Goal: Book appointment/travel/reservation

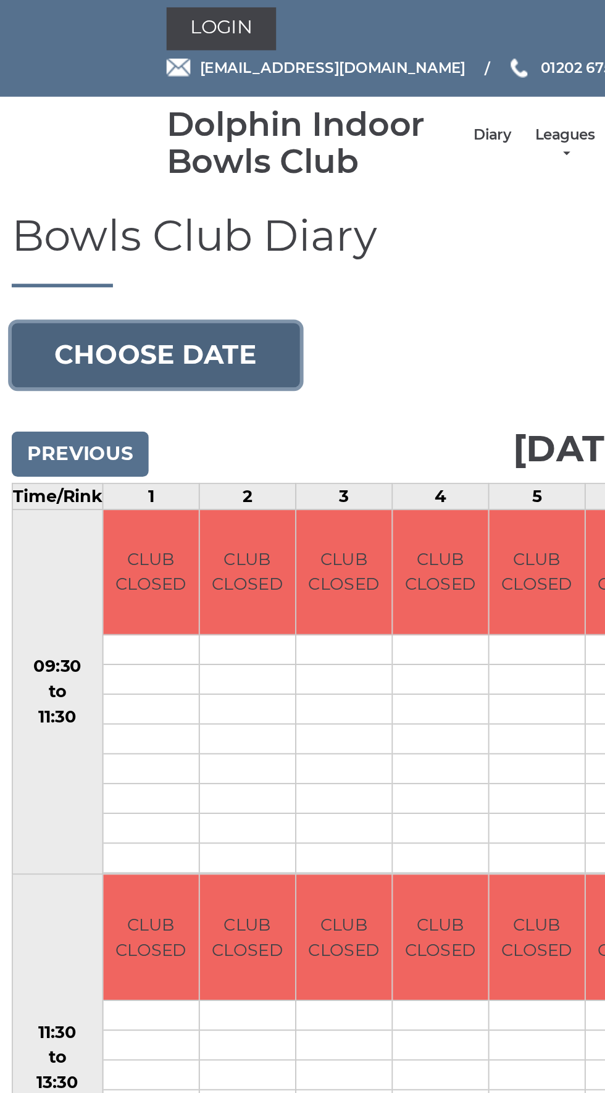
click at [117, 190] on button "Choose date" at bounding box center [83, 189] width 149 height 33
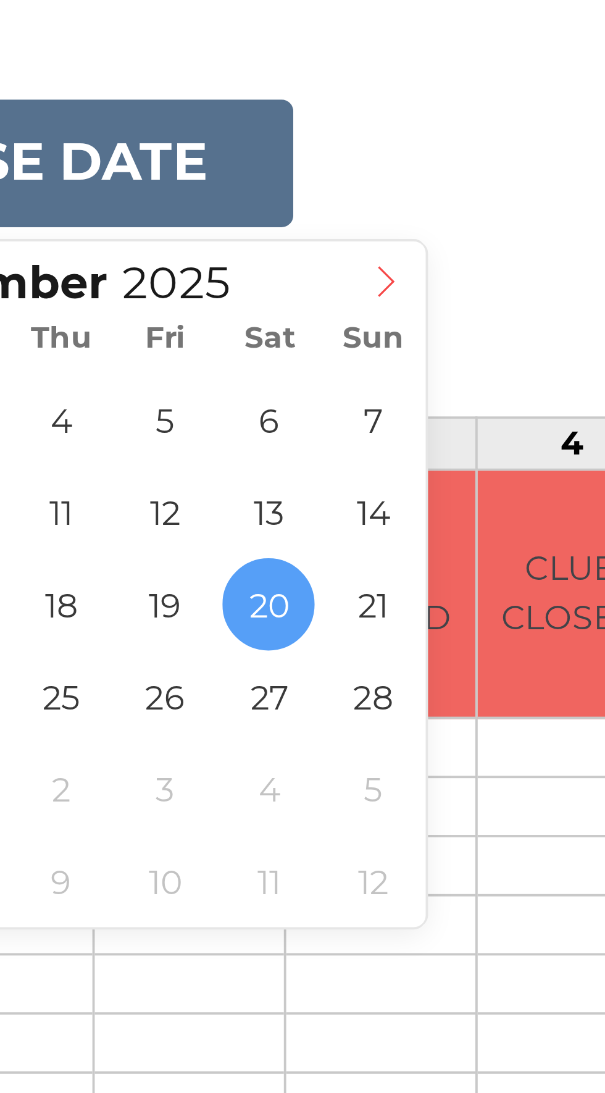
click at [186, 219] on icon at bounding box center [182, 220] width 9 height 9
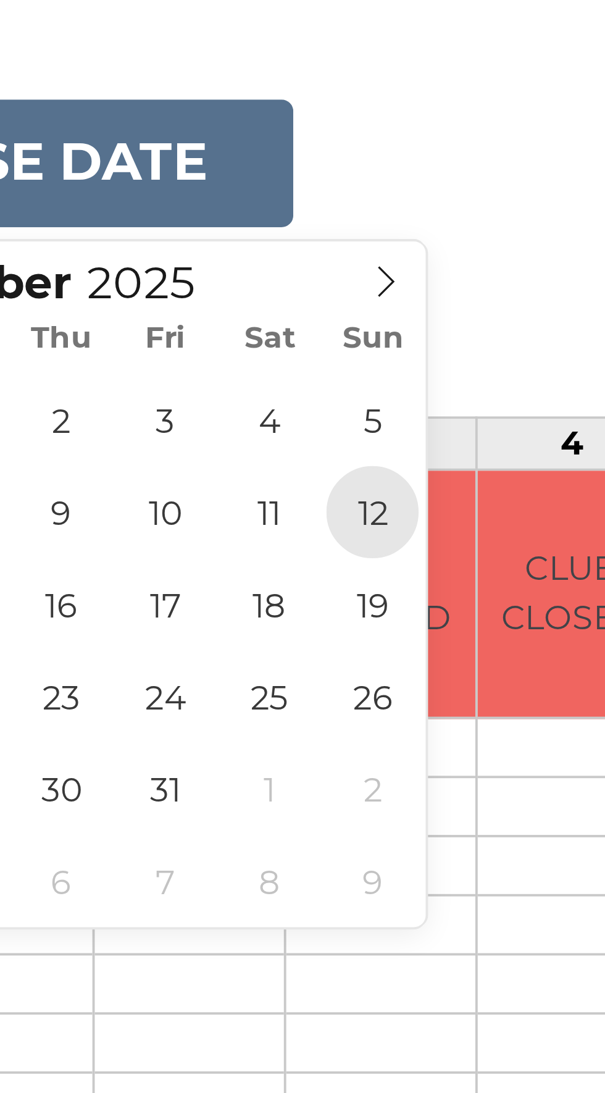
type input "[DATE]"
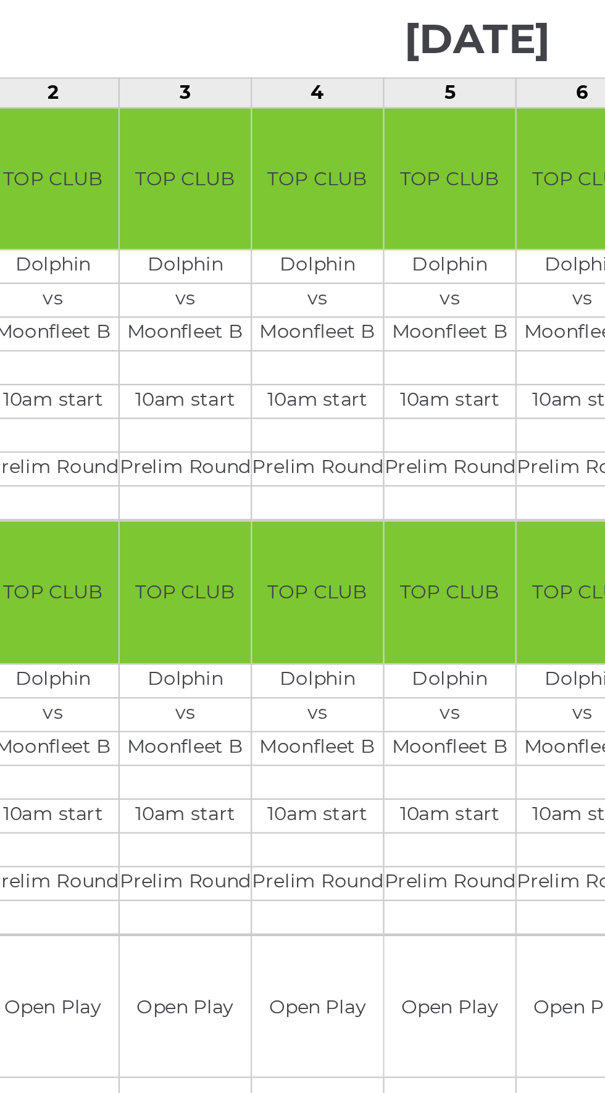
scroll to position [0, 61]
